Goal: Task Accomplishment & Management: Complete application form

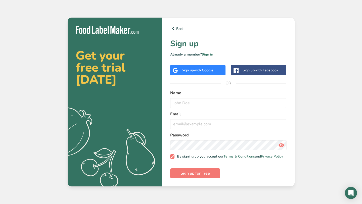
click at [216, 73] on div "Sign up with Google" at bounding box center [197, 70] width 55 height 10
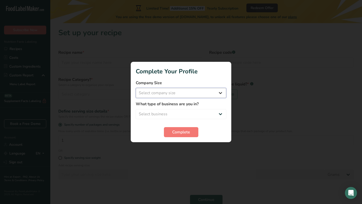
click at [205, 97] on select "Select company size Fewer than 10 Employees 10 to 50 Employees 51 to 500 Employ…" at bounding box center [181, 93] width 91 height 10
select select "1"
click at [194, 111] on select "Select business Packaged Food Manufacturer Restaurant & Cafe Bakery Meal Plans …" at bounding box center [181, 114] width 91 height 10
select select "1"
click at [174, 128] on button "Complete" at bounding box center [181, 132] width 34 height 10
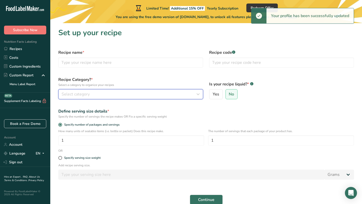
click at [112, 96] on div "Select category" at bounding box center [129, 94] width 135 height 6
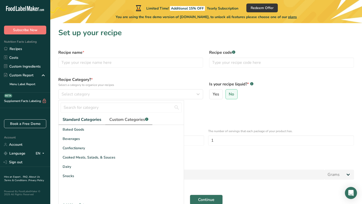
click at [127, 122] on span "Custom Categories .a-a{fill:#347362;}.b-a{fill:#fff;}" at bounding box center [128, 120] width 39 height 6
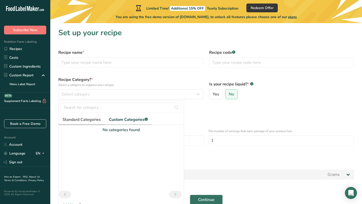
click at [82, 122] on span "Standard Categories" at bounding box center [82, 120] width 38 height 6
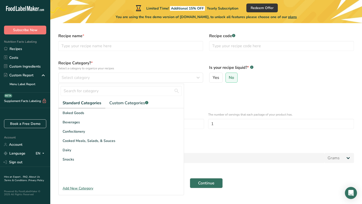
scroll to position [25, 0]
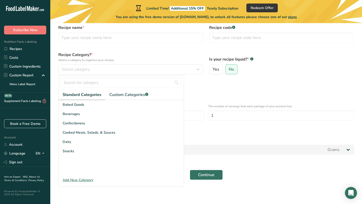
click at [75, 178] on div "Add New Category" at bounding box center [121, 180] width 125 height 5
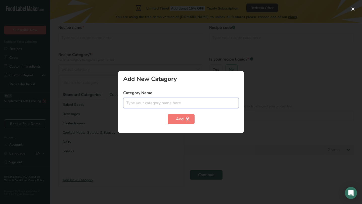
click at [178, 103] on input "text" at bounding box center [181, 103] width 116 height 10
click at [168, 65] on div at bounding box center [181, 102] width 362 height 204
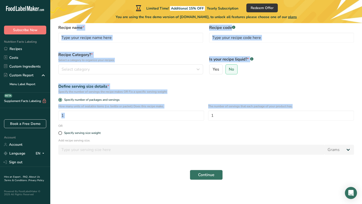
drag, startPoint x: 56, startPoint y: 28, endPoint x: 260, endPoint y: 124, distance: 225.3
click at [260, 124] on form "Recipe name * Recipe code .a-a{fill:#347362;}.b-a{fill:#fff;} Recipe Category? …" at bounding box center [206, 103] width 302 height 162
copy form "Recipe name * Recipe code .a-a{fill:#347362;}.b-a{fill:#fff;} Recipe Category? …"
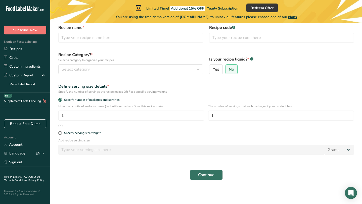
click at [156, 126] on form "Recipe name * Recipe code .a-a{fill:#347362;}.b-a{fill:#fff;} Recipe Category? …" at bounding box center [206, 103] width 302 height 162
click at [61, 132] on span at bounding box center [60, 133] width 4 height 4
click at [61, 132] on input "Specify serving size weight" at bounding box center [59, 133] width 3 height 3
radio input "true"
radio input "false"
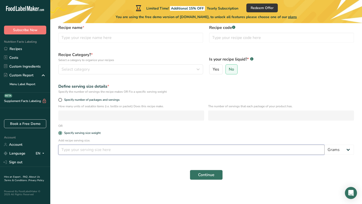
click at [118, 147] on input "number" at bounding box center [191, 150] width 266 height 10
type input "31"
drag, startPoint x: 138, startPoint y: 78, endPoint x: 98, endPoint y: 57, distance: 45.6
click at [98, 57] on form "Recipe name * Recipe code .a-a{fill:#347362;}.b-a{fill:#fff;} Recipe Category? …" at bounding box center [206, 103] width 302 height 162
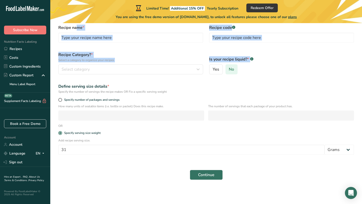
drag, startPoint x: 58, startPoint y: 29, endPoint x: 236, endPoint y: 73, distance: 183.2
click at [236, 72] on form "Recipe name * Recipe code .a-a{fill:#347362;}.b-a{fill:#fff;} Recipe Category? …" at bounding box center [206, 103] width 302 height 162
copy form "Recipe name * Recipe code .a-a{fill:#347362;}.b-a{fill:#fff;} Recipe Category? …"
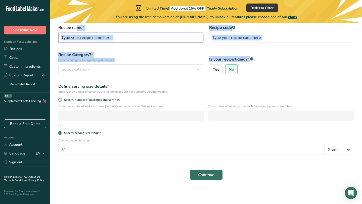
click at [112, 41] on input "text" at bounding box center [130, 38] width 145 height 10
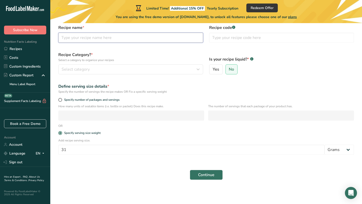
paste input "Strawberry Sea Moss Gel"
type input "Strawberry Sea Moss Gel"
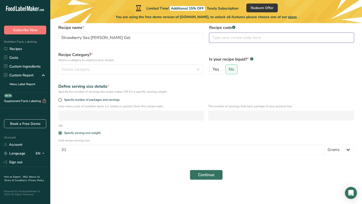
click at [231, 42] on input "text" at bounding box center [281, 38] width 145 height 10
click at [226, 40] on input "text" at bounding box center [281, 38] width 145 height 10
paste input "SSMG-16"
type input "SSMG-16"
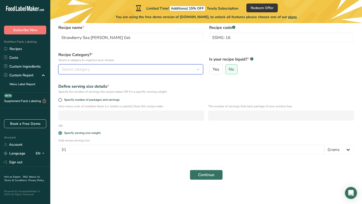
click at [138, 68] on div "Select category" at bounding box center [129, 69] width 135 height 6
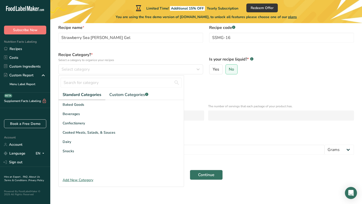
click at [136, 57] on label "Recipe Category? * Select a category to organize your recipes" at bounding box center [130, 57] width 145 height 11
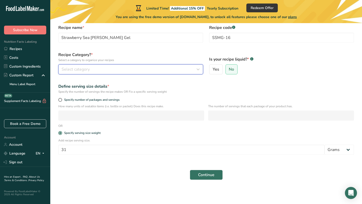
click at [105, 70] on div "Select category" at bounding box center [129, 69] width 135 height 6
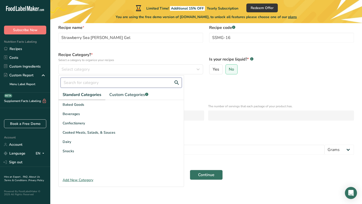
click at [112, 85] on input "text" at bounding box center [121, 83] width 121 height 10
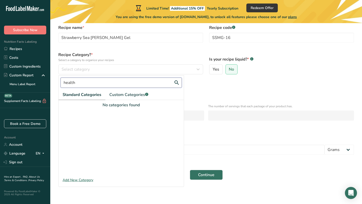
type input "health"
click at [83, 178] on div "Add New Category" at bounding box center [121, 180] width 125 height 5
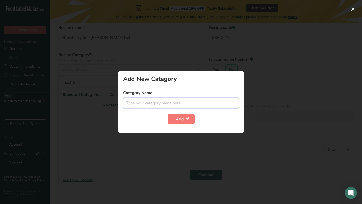
click at [142, 104] on input "text" at bounding box center [181, 103] width 116 height 10
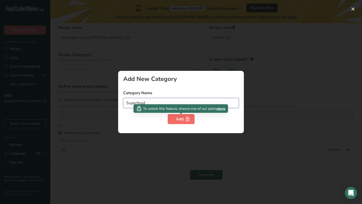
type input "Superfood"
click at [186, 123] on icon "button" at bounding box center [187, 119] width 5 height 8
click at [177, 122] on div "Add" at bounding box center [181, 119] width 10 height 6
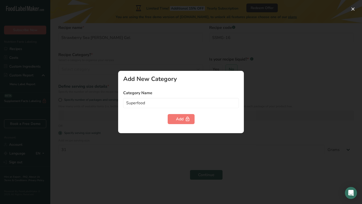
click at [180, 92] on label "Category Name" at bounding box center [181, 93] width 116 height 6
click at [198, 53] on div at bounding box center [181, 102] width 362 height 204
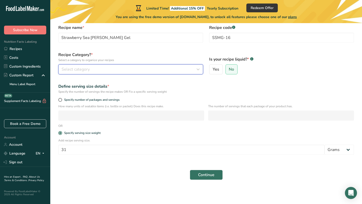
click at [136, 68] on div "Select category" at bounding box center [129, 69] width 135 height 6
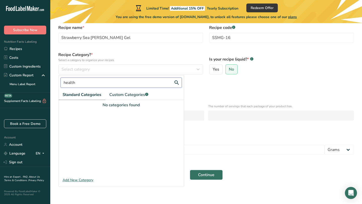
click at [133, 84] on input "health" at bounding box center [121, 83] width 121 height 10
type input "h"
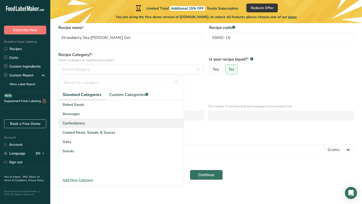
click at [101, 120] on div "Confectionery" at bounding box center [121, 123] width 125 height 9
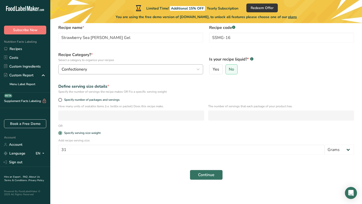
drag, startPoint x: 94, startPoint y: 76, endPoint x: 69, endPoint y: 66, distance: 26.6
click at [67, 66] on div "Recipe Category? * Select a category to organize your recipes Confectionery Sta…" at bounding box center [130, 63] width 151 height 29
click at [61, 100] on span at bounding box center [60, 100] width 4 height 4
click at [61, 100] on input "Specify number of packages and servings" at bounding box center [59, 99] width 3 height 3
radio input "true"
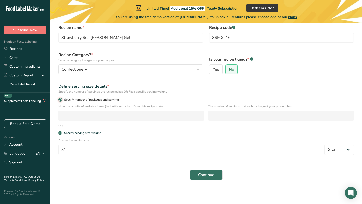
radio input "false"
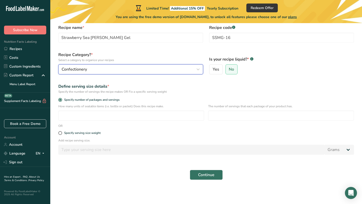
click at [95, 71] on div "Confectionery" at bounding box center [129, 69] width 135 height 6
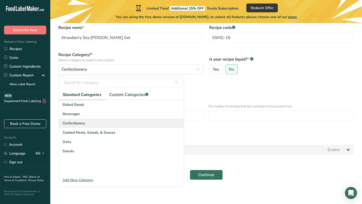
click at [94, 125] on div "Confectionery" at bounding box center [121, 123] width 125 height 9
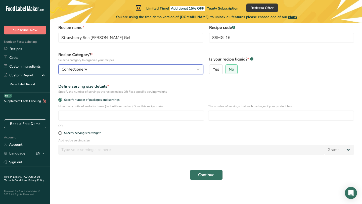
click at [88, 72] on div "Confectionery" at bounding box center [129, 69] width 135 height 6
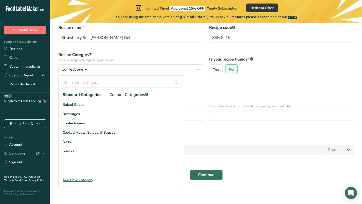
click at [81, 180] on div "Add New Category" at bounding box center [121, 180] width 125 height 5
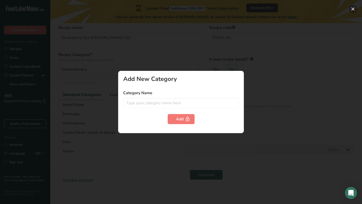
click at [352, 8] on button "button" at bounding box center [353, 9] width 8 height 8
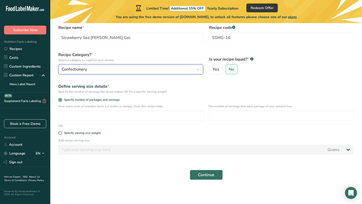
click at [145, 71] on div "Confectionery" at bounding box center [129, 69] width 135 height 6
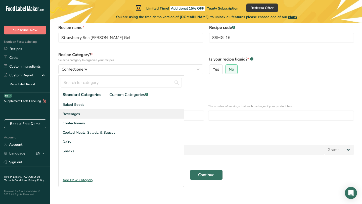
click at [110, 112] on div "Beverages" at bounding box center [121, 113] width 125 height 9
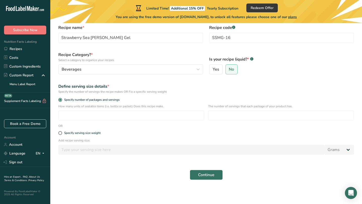
click at [121, 75] on div "Recipe Category? * Select a category to organize your recipes Beverages Standar…" at bounding box center [130, 63] width 151 height 29
click at [117, 61] on p "Select a category to organize your recipes" at bounding box center [130, 60] width 145 height 5
click at [116, 67] on div "Beverages" at bounding box center [129, 69] width 135 height 6
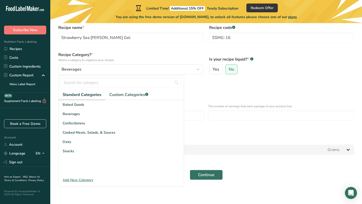
click at [110, 62] on div "Recipe Category? * Select a category to organize your recipes Beverages Standar…" at bounding box center [130, 63] width 151 height 29
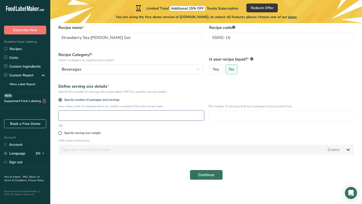
click at [100, 113] on input "number" at bounding box center [131, 116] width 146 height 10
click at [60, 134] on span at bounding box center [60, 133] width 4 height 4
click at [60, 134] on input "Specify serving size weight" at bounding box center [59, 133] width 3 height 3
radio input "true"
radio input "false"
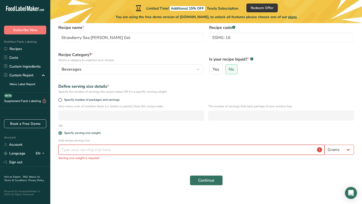
click at [76, 152] on input "number" at bounding box center [191, 150] width 266 height 10
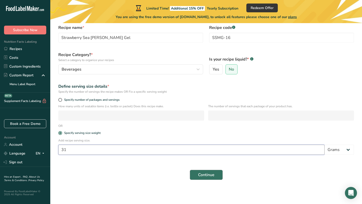
type input "31"
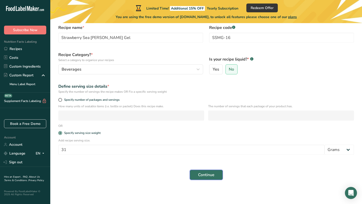
click at [218, 171] on button "Continue" at bounding box center [206, 175] width 33 height 10
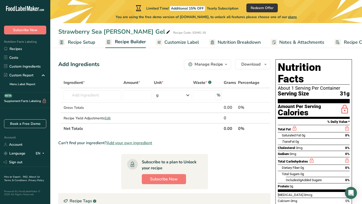
click at [213, 66] on div "Manage Recipe" at bounding box center [209, 64] width 28 height 6
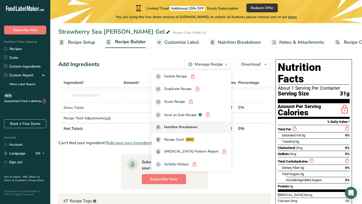
click at [193, 129] on span "Nutrition Breakdown" at bounding box center [180, 128] width 33 height 6
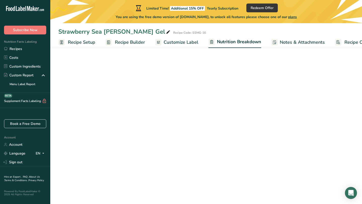
select select "Calories"
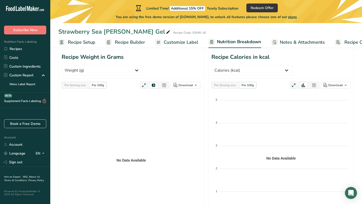
scroll to position [54, 0]
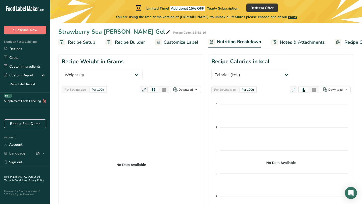
click at [85, 87] on div "Per Serving size" at bounding box center [74, 90] width 25 height 6
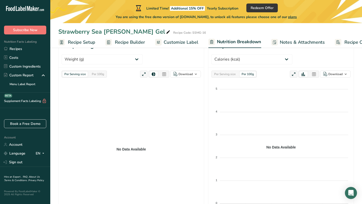
scroll to position [0, 0]
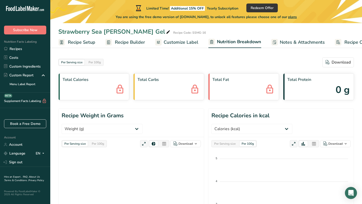
click at [185, 39] on span "Customize Label" at bounding box center [181, 42] width 35 height 7
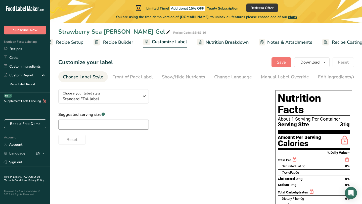
scroll to position [0, 20]
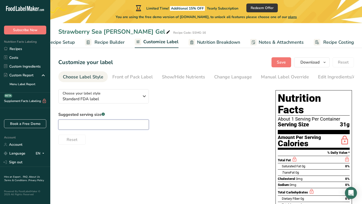
click at [118, 123] on input "text" at bounding box center [103, 125] width 91 height 10
type input "2 tbsp"
click at [120, 80] on div "Front of Pack Label" at bounding box center [132, 77] width 41 height 7
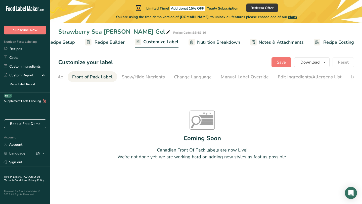
scroll to position [0, 49]
drag, startPoint x: 87, startPoint y: 75, endPoint x: 97, endPoint y: 76, distance: 9.3
click at [97, 76] on div "Front of Pack Label" at bounding box center [84, 77] width 41 height 7
drag, startPoint x: 77, startPoint y: 78, endPoint x: 151, endPoint y: 81, distance: 73.5
click at [152, 81] on ul "Choose Label Style Front of Pack Label Show/Hide Nutrients Change Language Manu…" at bounding box center [158, 76] width 296 height 11
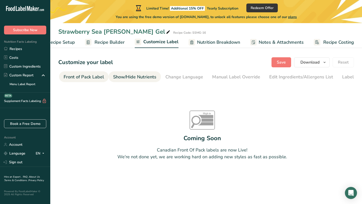
click at [147, 79] on div "Show/Hide Nutrients" at bounding box center [134, 77] width 43 height 7
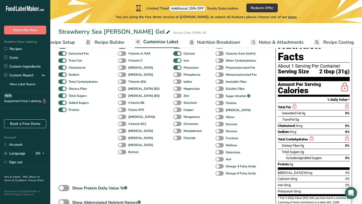
scroll to position [53, 0]
click at [64, 96] on span at bounding box center [62, 96] width 8 height 5
click at [62, 96] on input "Total Sugars" at bounding box center [59, 95] width 3 height 3
checkbox input "false"
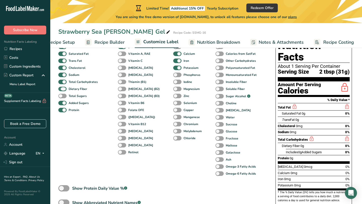
click at [65, 92] on span at bounding box center [62, 89] width 8 height 5
click at [62, 91] on input "Dietary Fiber" at bounding box center [59, 88] width 3 height 3
checkbox input "false"
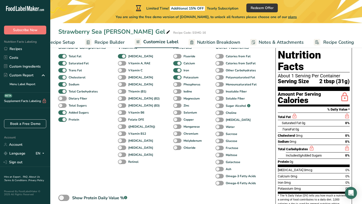
scroll to position [43, 0]
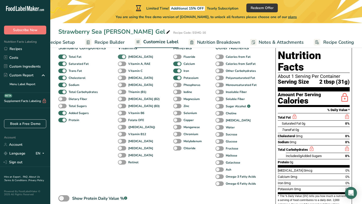
click at [124, 59] on span at bounding box center [122, 57] width 8 height 5
click at [121, 58] on input "Vitamin D" at bounding box center [119, 56] width 3 height 3
checkbox input "false"
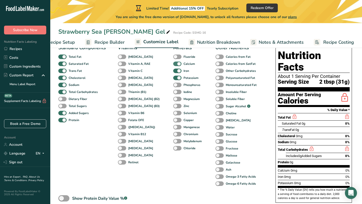
click at [173, 65] on span at bounding box center [177, 64] width 8 height 5
click at [173, 65] on input "Calcium" at bounding box center [174, 63] width 3 height 3
checkbox input "false"
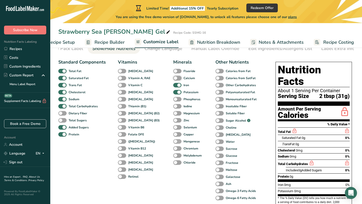
scroll to position [27, 0]
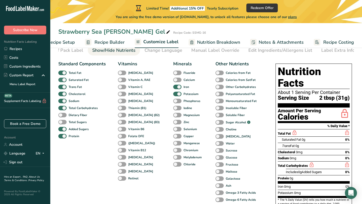
click at [66, 82] on span at bounding box center [62, 80] width 8 height 5
click at [62, 82] on input "Saturated Fat" at bounding box center [59, 79] width 3 height 3
checkbox input "false"
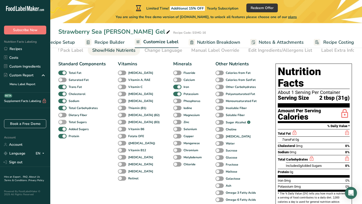
click at [63, 125] on span at bounding box center [62, 122] width 8 height 5
click at [62, 124] on input "Total Sugars" at bounding box center [59, 122] width 3 height 3
checkbox input "true"
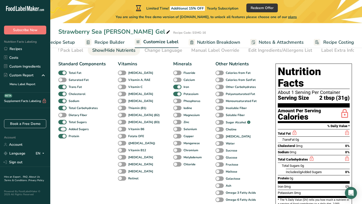
click at [66, 130] on span at bounding box center [62, 129] width 8 height 5
click at [62, 130] on input "Added Sugars" at bounding box center [59, 129] width 3 height 3
checkbox input "false"
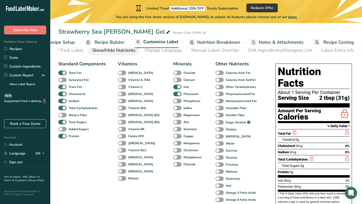
click at [66, 89] on span at bounding box center [62, 87] width 8 height 5
click at [62, 89] on input "Trans Fat" at bounding box center [59, 86] width 3 height 3
checkbox input "false"
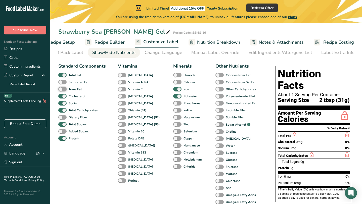
scroll to position [0, 0]
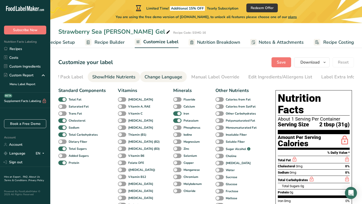
click at [151, 75] on div "Change Language" at bounding box center [164, 77] width 38 height 7
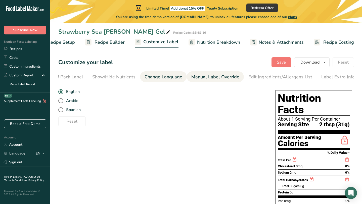
click at [206, 79] on div "Manual Label Override" at bounding box center [215, 77] width 48 height 7
type input "2 tbsp (31g)"
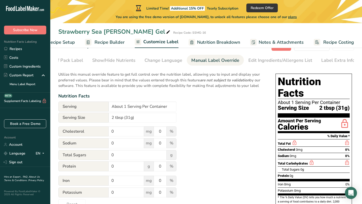
scroll to position [31, 0]
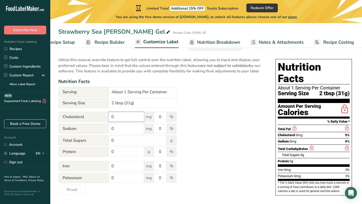
click at [127, 122] on input "0" at bounding box center [126, 117] width 35 height 10
click at [126, 131] on input "0" at bounding box center [126, 129] width 35 height 10
type input "70"
click at [162, 132] on input "0" at bounding box center [160, 129] width 13 height 10
type input "3"
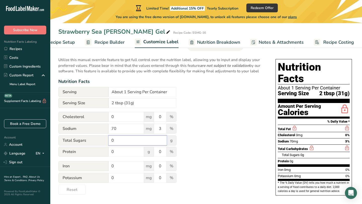
click at [139, 143] on input "0" at bounding box center [138, 141] width 58 height 10
type input "1"
click at [133, 155] on input "0" at bounding box center [126, 152] width 35 height 10
click at [130, 170] on input "0" at bounding box center [126, 166] width 35 height 10
type input "1.4"
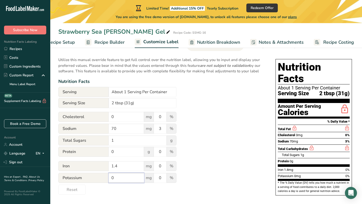
click at [124, 177] on input "0" at bounding box center [126, 178] width 35 height 10
type input "170"
click at [162, 164] on input "0" at bounding box center [160, 166] width 13 height 10
click at [162, 167] on input "0" at bounding box center [160, 166] width 13 height 10
type input "8"
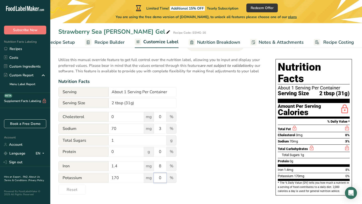
click at [163, 180] on input "0" at bounding box center [160, 178] width 13 height 10
type input "4"
click at [208, 160] on div "Utilize this manual override feature to get full control over the nutrition lab…" at bounding box center [161, 124] width 207 height 141
click at [199, 45] on span "Nutrition Breakdown" at bounding box center [218, 42] width 43 height 7
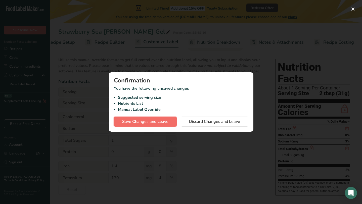
click at [158, 121] on span "Save Changes and Leave" at bounding box center [145, 122] width 46 height 6
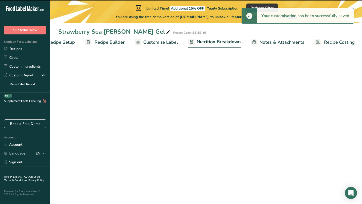
select select "Calories"
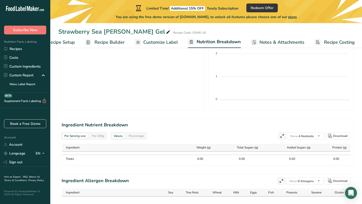
scroll to position [176, 0]
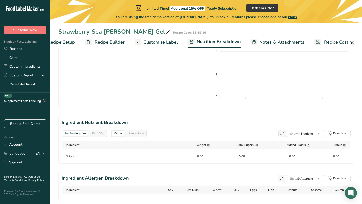
click at [273, 43] on span "Notes & Attachments" at bounding box center [282, 42] width 45 height 7
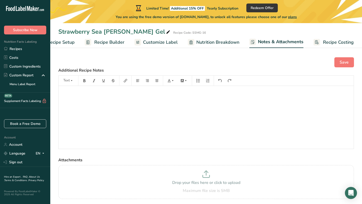
click at [120, 42] on span "Recipe Builder" at bounding box center [109, 42] width 30 height 7
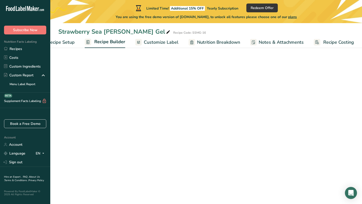
scroll to position [0, 20]
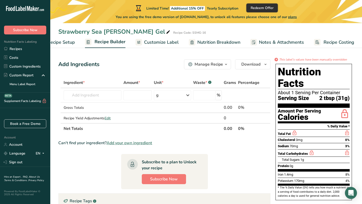
click at [264, 6] on span "Redeem Offer" at bounding box center [262, 7] width 23 height 5
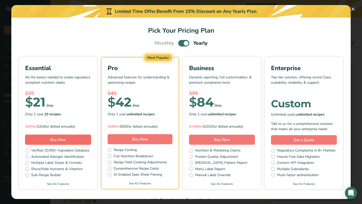
click at [59, 135] on button "Buy Now" at bounding box center [58, 140] width 66 height 10
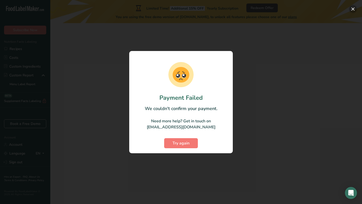
click at [352, 9] on button "button" at bounding box center [353, 9] width 8 height 8
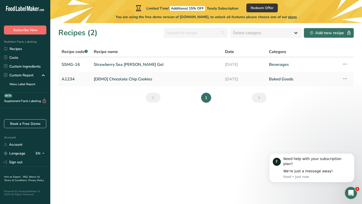
click at [16, 29] on span "Subscribe Now" at bounding box center [25, 29] width 24 height 5
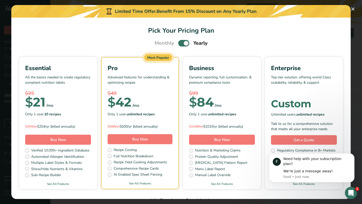
click at [185, 43] on span "Pick Your Pricing Plan Modal" at bounding box center [183, 43] width 11 height 6
click at [182, 43] on input "Pick Your Pricing Plan Modal" at bounding box center [179, 43] width 3 height 3
checkbox input "false"
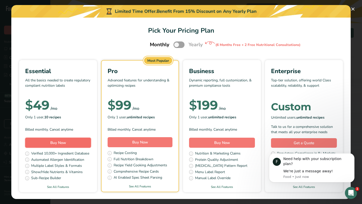
click at [53, 144] on span "Buy Now" at bounding box center [58, 142] width 16 height 5
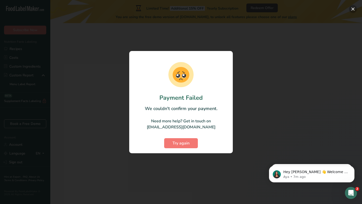
click at [355, 11] on button "button" at bounding box center [353, 9] width 8 height 8
